Goal: Task Accomplishment & Management: Manage account settings

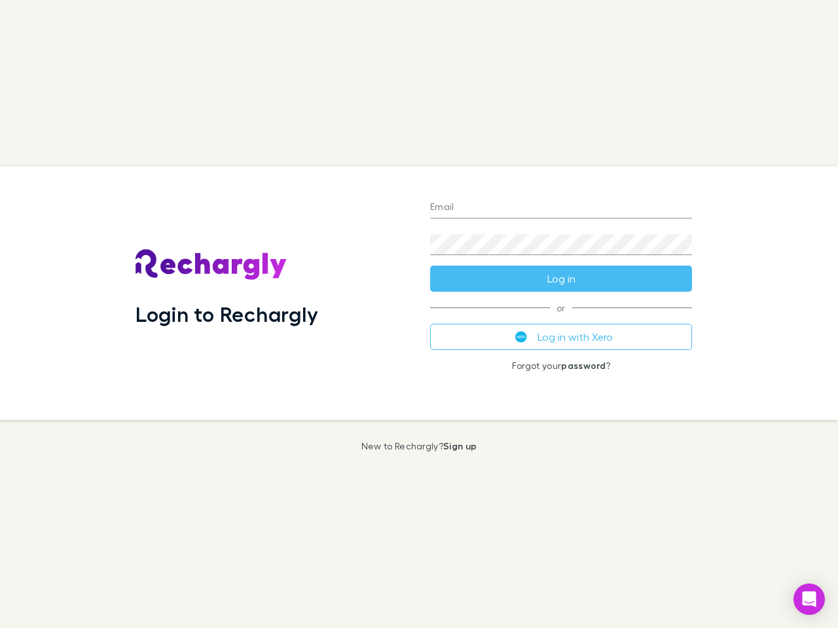
click at [419, 314] on div "Login to Rechargly" at bounding box center [272, 293] width 295 height 254
click at [561, 208] on input "Email" at bounding box center [561, 208] width 262 height 21
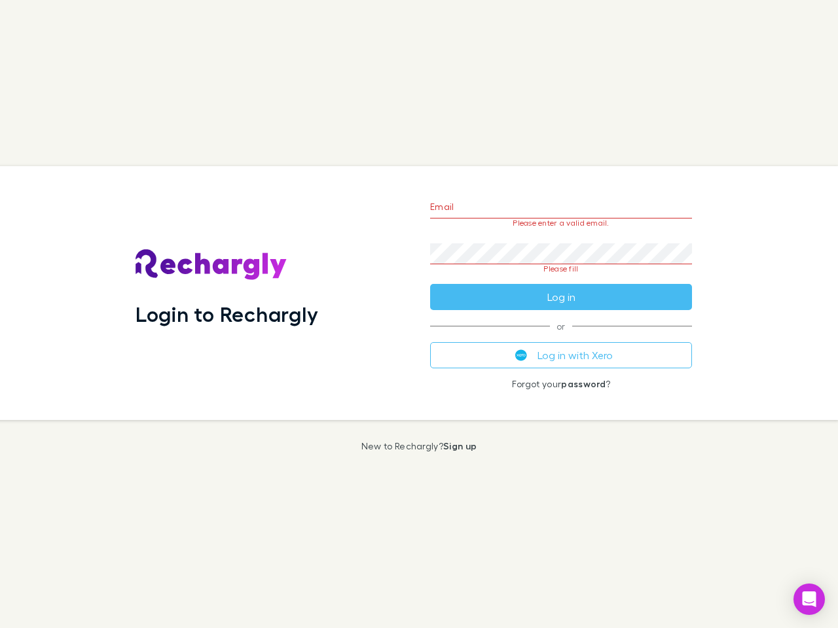
click at [561, 279] on form "Email Please enter a valid email. Password Please fill Log in" at bounding box center [561, 248] width 262 height 123
click at [561, 337] on div "Email Please enter a valid email. Password Please fill Log in or Log in with Xe…" at bounding box center [561, 293] width 283 height 254
click at [809, 600] on icon "Open Intercom Messenger" at bounding box center [810, 600] width 14 height 16
